Goal: Transaction & Acquisition: Purchase product/service

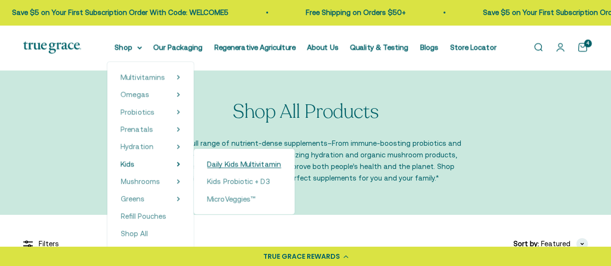
click at [142, 53] on details "Shop Multivitamins Women's Multivitamin Women's 40+ Multivitamin Women's 50+ Mu…" at bounding box center [128, 48] width 27 height 12
click at [237, 166] on span "Daily Kids Multivitamin" at bounding box center [244, 164] width 74 height 8
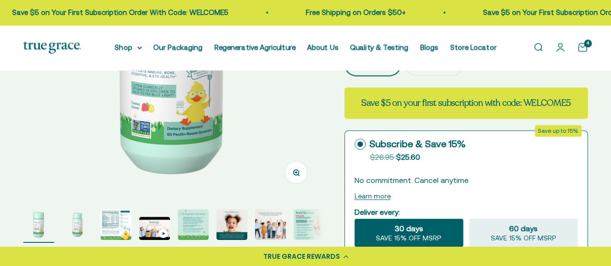
scroll to position [193, 0]
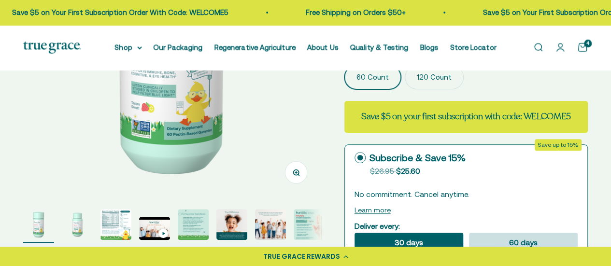
select select "3"
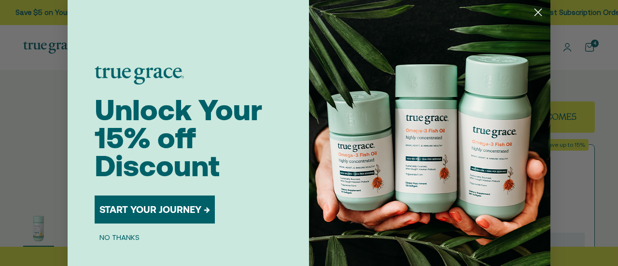
click at [533, 11] on circle "Close dialog" at bounding box center [538, 12] width 16 height 16
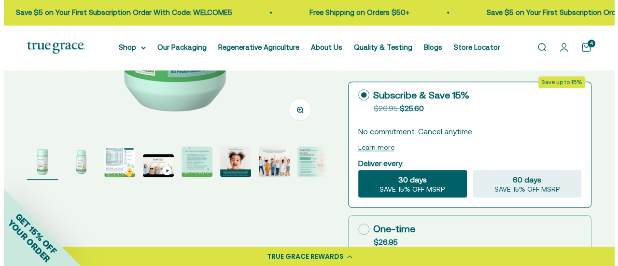
scroll to position [241, 0]
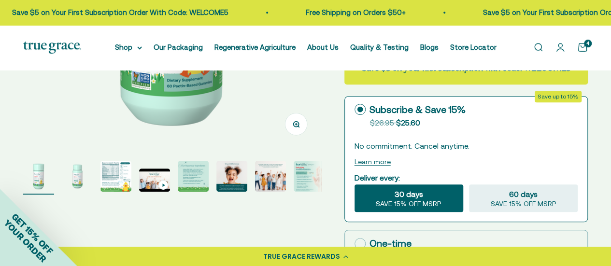
click at [361, 238] on icon at bounding box center [359, 243] width 11 height 11
click at [354, 243] on input "One-time $26.95" at bounding box center [354, 243] width 0 height 0
radio input "true"
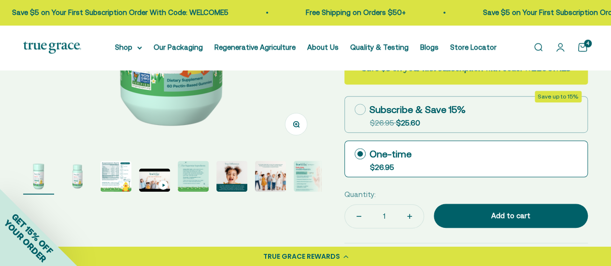
click at [408, 205] on button "Increase quantity" at bounding box center [409, 216] width 28 height 23
type input "4"
click at [408, 205] on button "Increase quantity" at bounding box center [409, 216] width 28 height 23
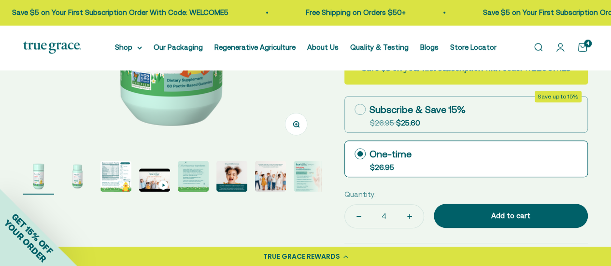
click at [407, 216] on icon "Increase quantity" at bounding box center [409, 216] width 5 height 0
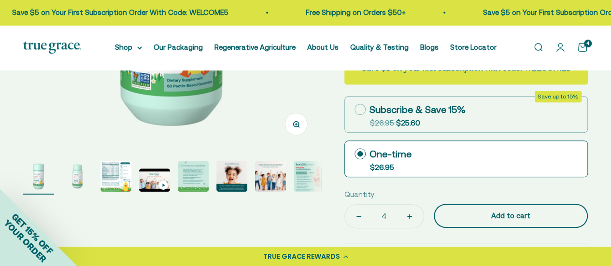
click at [482, 210] on div "Add to cart" at bounding box center [510, 216] width 115 height 12
type input "8"
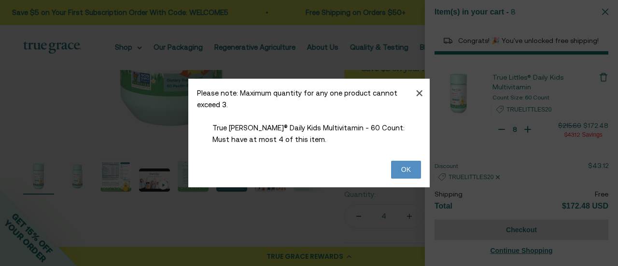
select select "46081230438614"
select select "46284026183894"
click at [405, 169] on button at bounding box center [406, 170] width 30 height 18
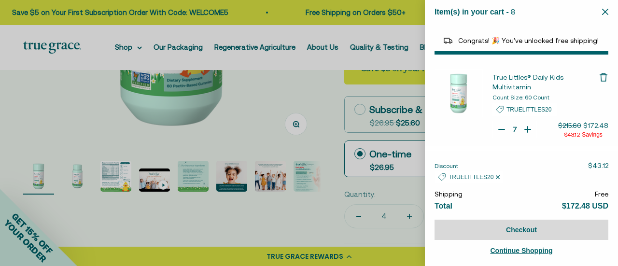
click at [498, 125] on icon "Your Cart" at bounding box center [502, 130] width 10 height 10
type input "5"
click at [498, 125] on icon "Your Cart" at bounding box center [502, 130] width 10 height 10
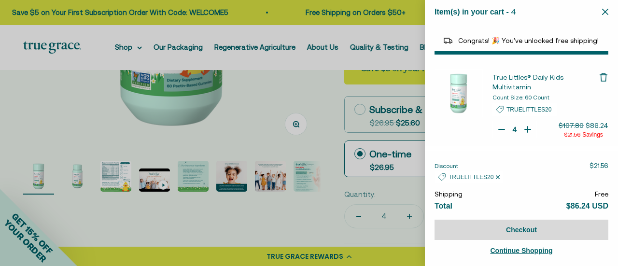
type input "3"
click at [497, 125] on icon "Your Cart" at bounding box center [502, 130] width 10 height 10
click at [528, 126] on icon "Your Cart" at bounding box center [528, 129] width 0 height 6
type input "4"
click at [523, 125] on icon "Your Cart" at bounding box center [528, 130] width 10 height 10
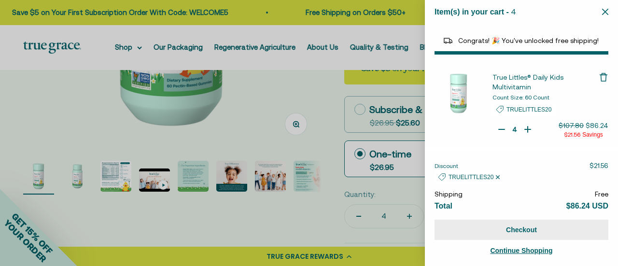
click at [542, 230] on button "Checkout" at bounding box center [522, 230] width 174 height 20
